Goal: Find specific page/section: Find specific page/section

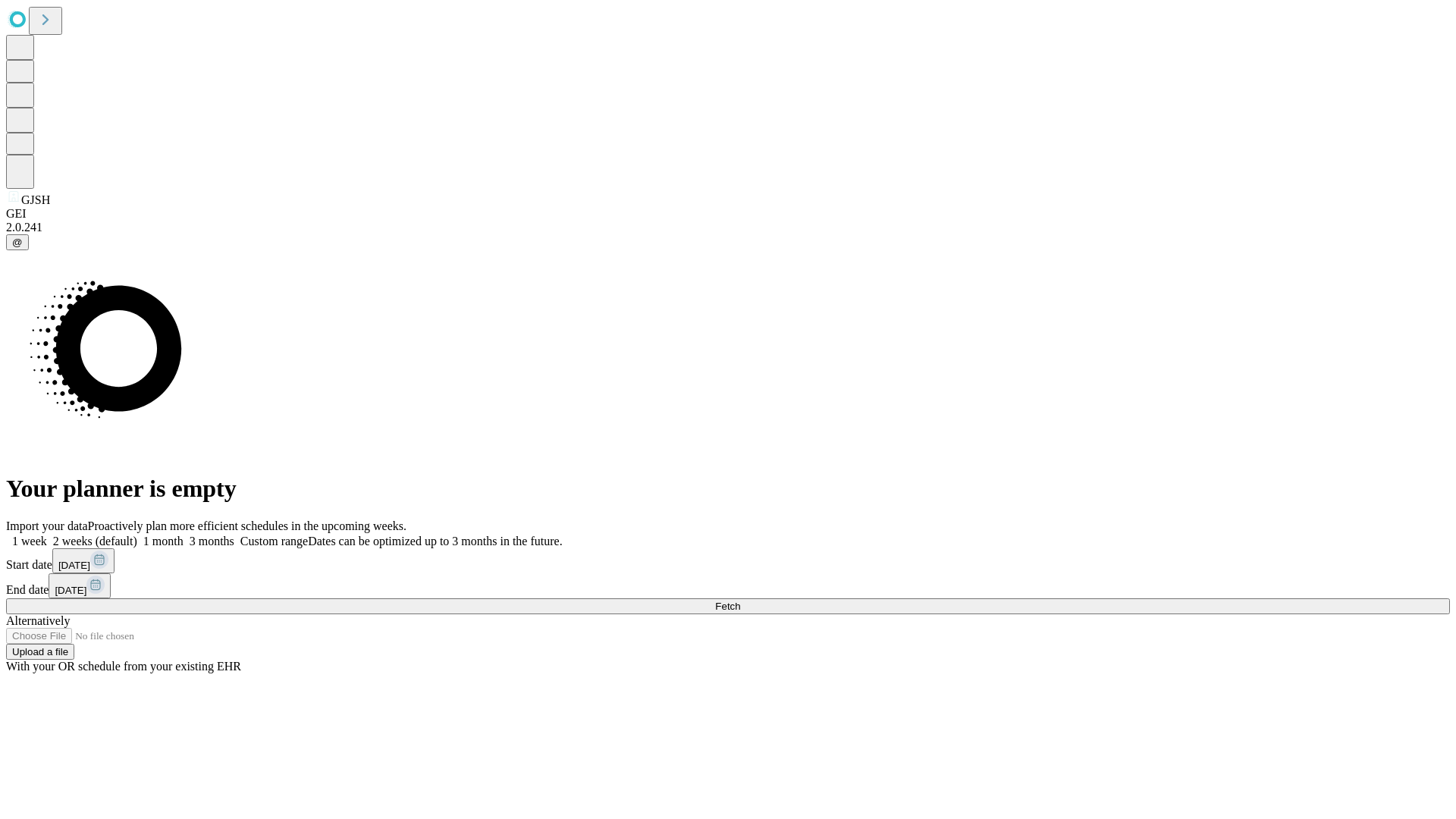
click at [740, 600] on span "Fetch" at bounding box center [727, 606] width 25 height 11
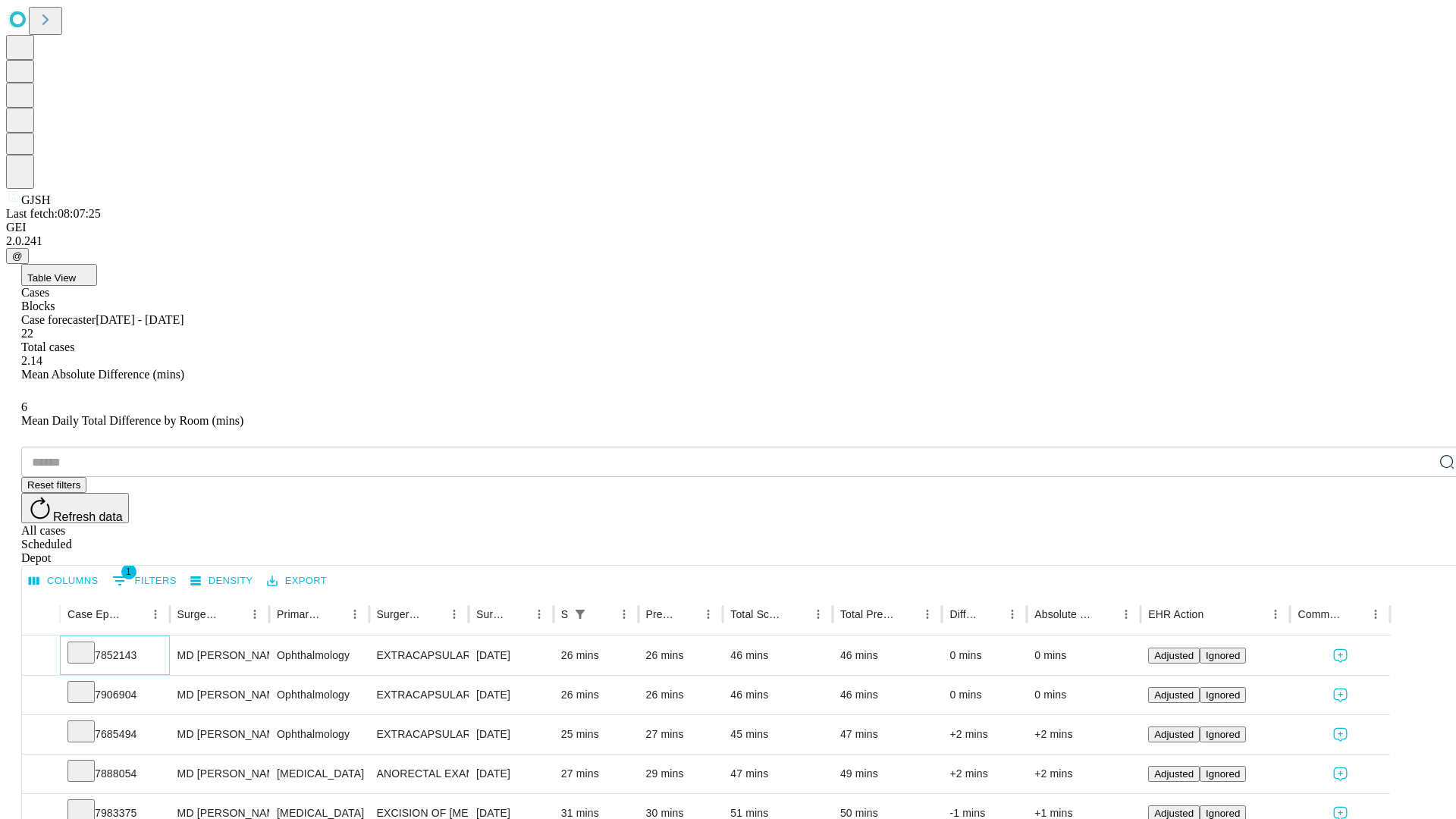
click at [89, 644] on icon at bounding box center [81, 651] width 16 height 15
